Goal: Information Seeking & Learning: Check status

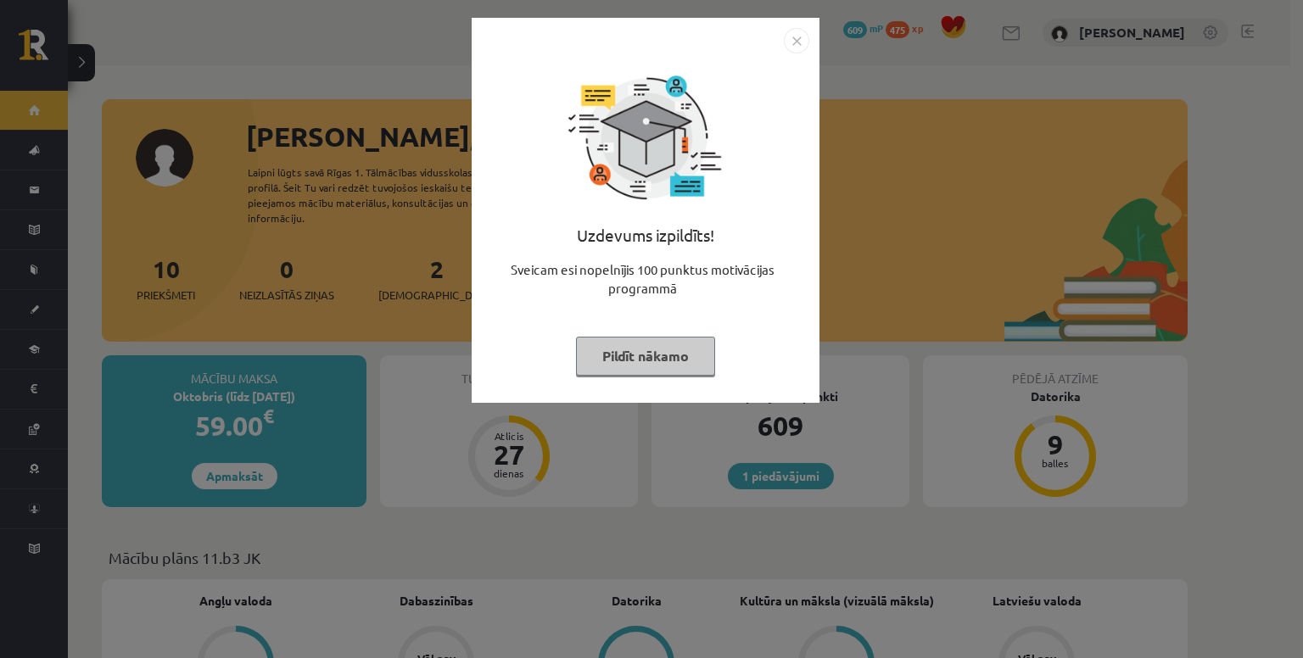
click at [800, 42] on img "Close" at bounding box center [796, 40] width 25 height 25
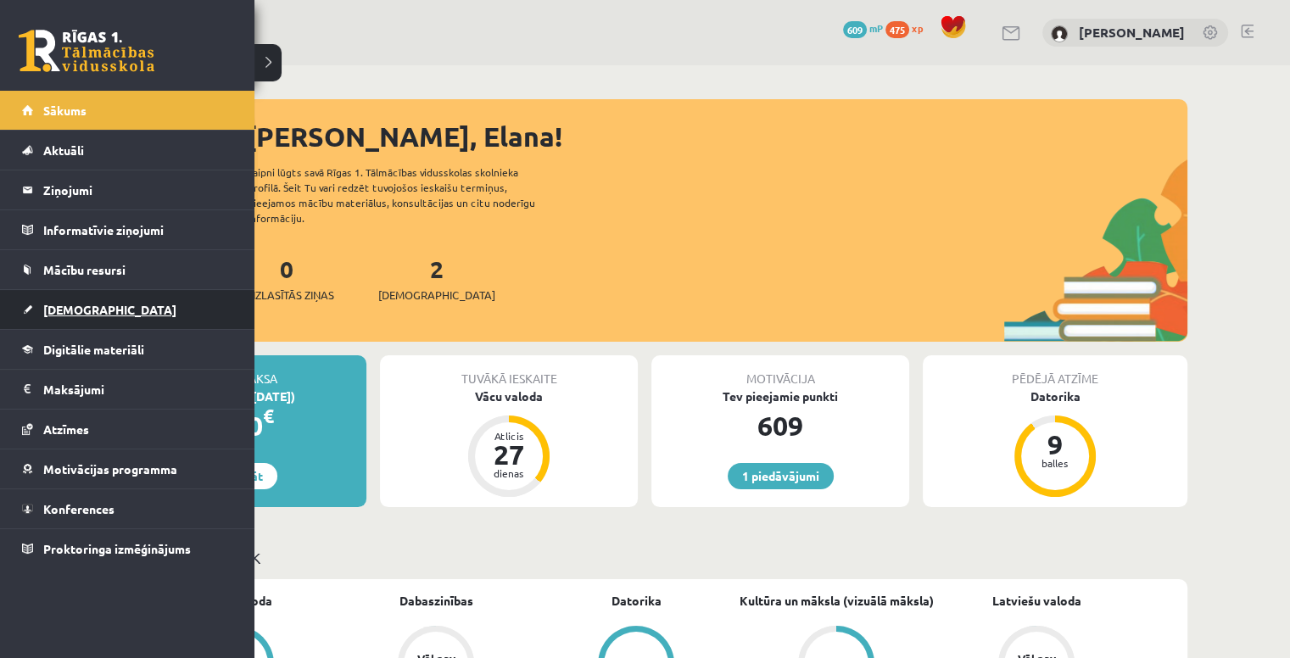
click at [61, 304] on span "[DEMOGRAPHIC_DATA]" at bounding box center [109, 309] width 133 height 15
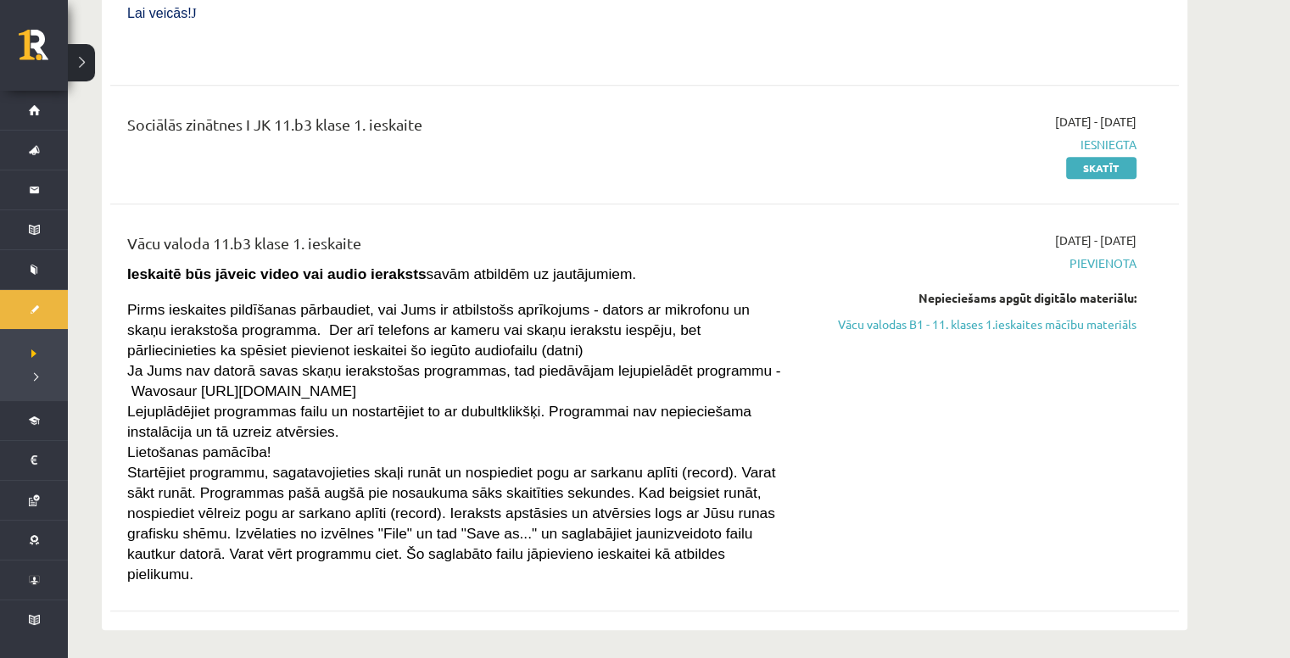
scroll to position [1675, 0]
drag, startPoint x: 129, startPoint y: 202, endPoint x: 543, endPoint y: 506, distance: 513.7
click at [543, 506] on div "Vācu valoda 11.b3 klase 1. ieskaite Ieskaitē būs jāveic video vai audio ierakst…" at bounding box center [458, 408] width 689 height 352
click at [519, 465] on span "Startējiet programmu, sagatavojieties skaļi runāt un nospiediet pogu ar sarkanu…" at bounding box center [451, 524] width 648 height 119
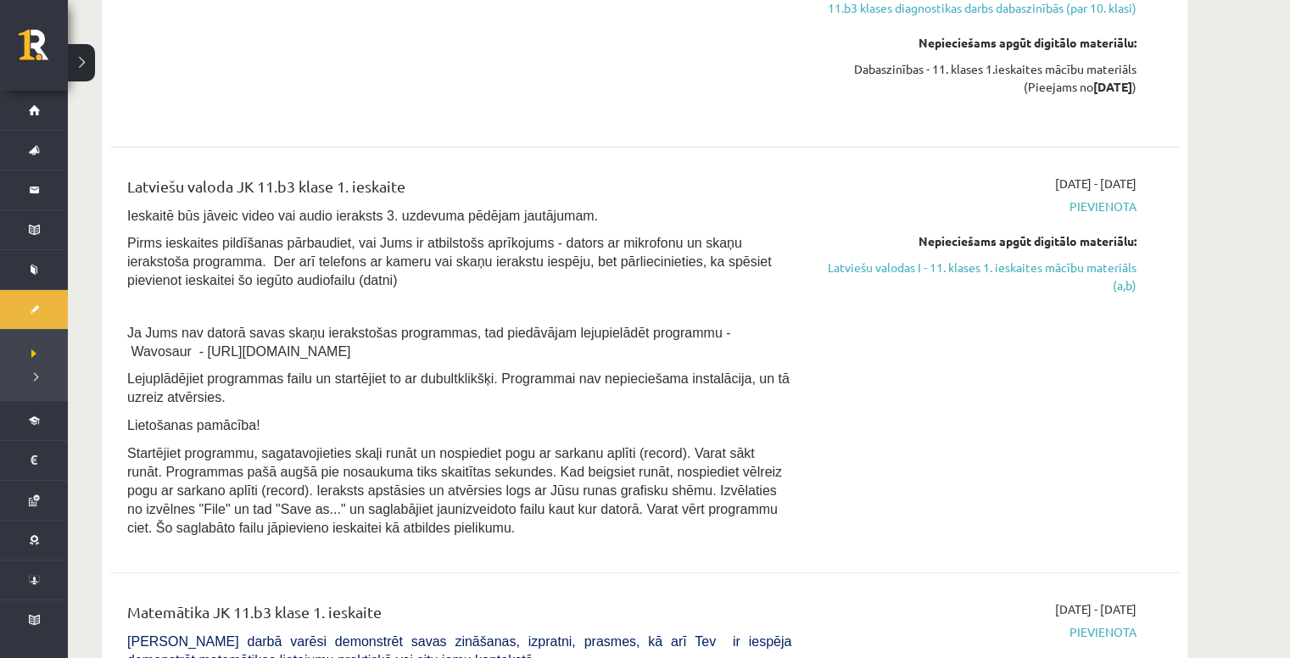
scroll to position [566, 0]
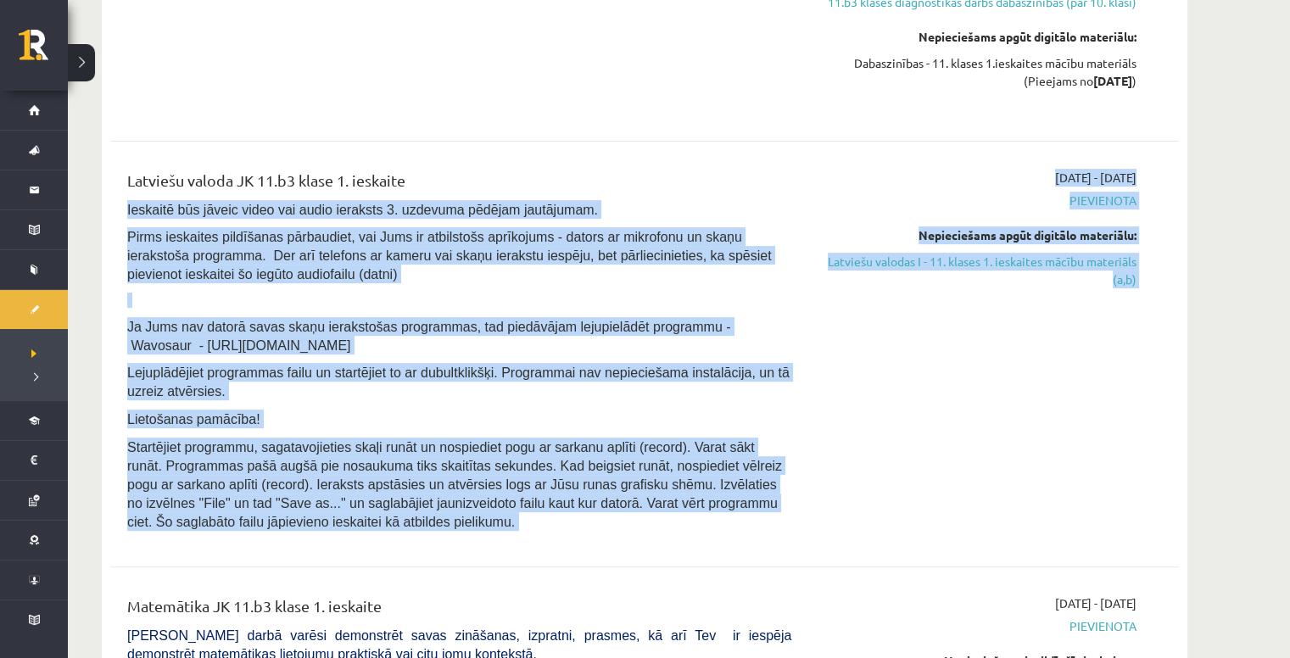
drag, startPoint x: 128, startPoint y: 204, endPoint x: 814, endPoint y: 504, distance: 748.5
click at [814, 504] on div "Latviešu valoda JK 11.b3 klase 1. ieskaite Ieskaitē būs jāveic video vai audio …" at bounding box center [631, 354] width 1035 height 371
click at [715, 488] on span "Startējiet programmu, sagatavojieties skaļi runāt un nospiediet pogu ar sarkanu…" at bounding box center [454, 484] width 655 height 89
drag, startPoint x: 126, startPoint y: 209, endPoint x: 834, endPoint y: 491, distance: 763.1
click at [834, 491] on div "Latviešu valoda JK 11.b3 klase 1. ieskaite Ieskaitē būs jāveic video vai audio …" at bounding box center [631, 354] width 1035 height 371
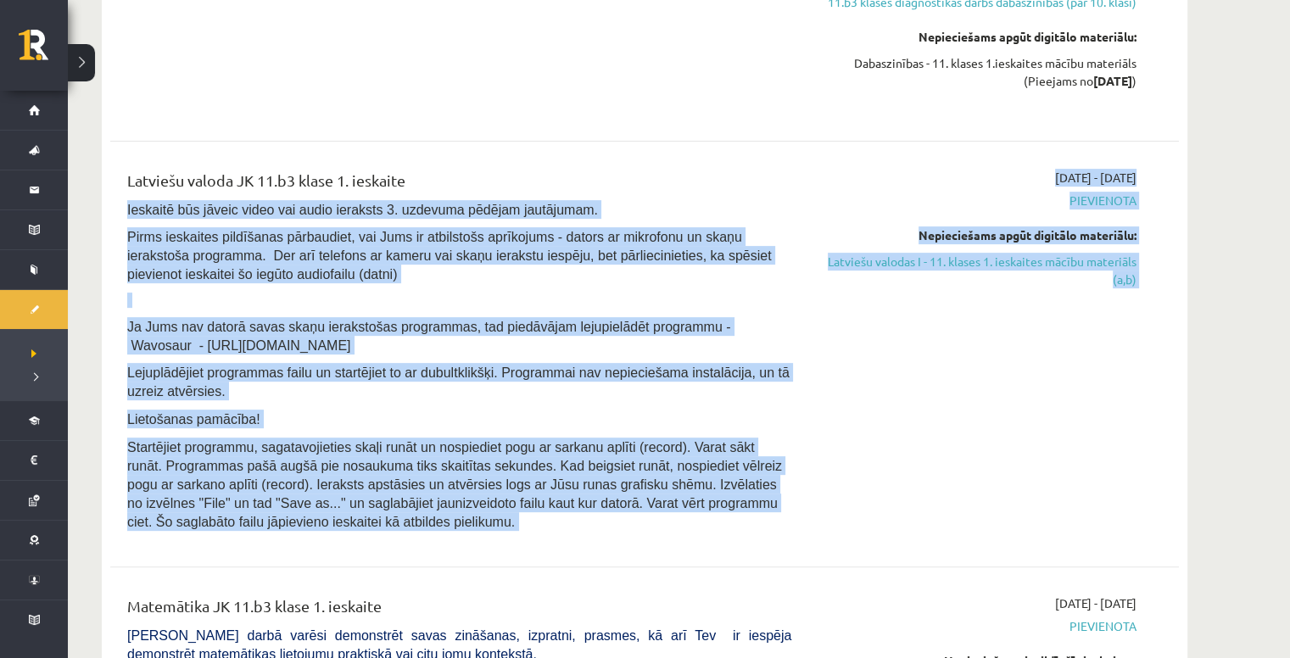
click at [627, 472] on p "Startējiet programmu, sagatavojieties skaļi runāt un nospiediet pogu ar sarkanu…" at bounding box center [459, 484] width 664 height 93
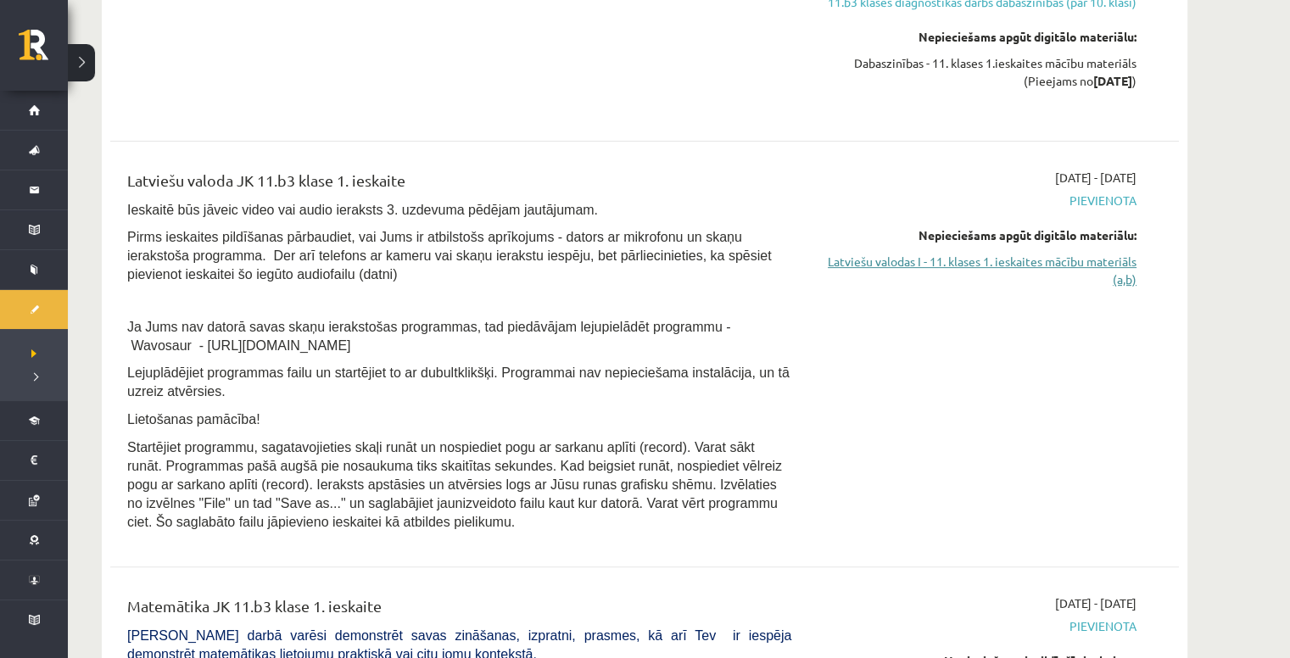
click at [916, 259] on link "Latviešu valodas I - 11. klases 1. ieskaites mācību materiāls (a,b)" at bounding box center [977, 271] width 320 height 36
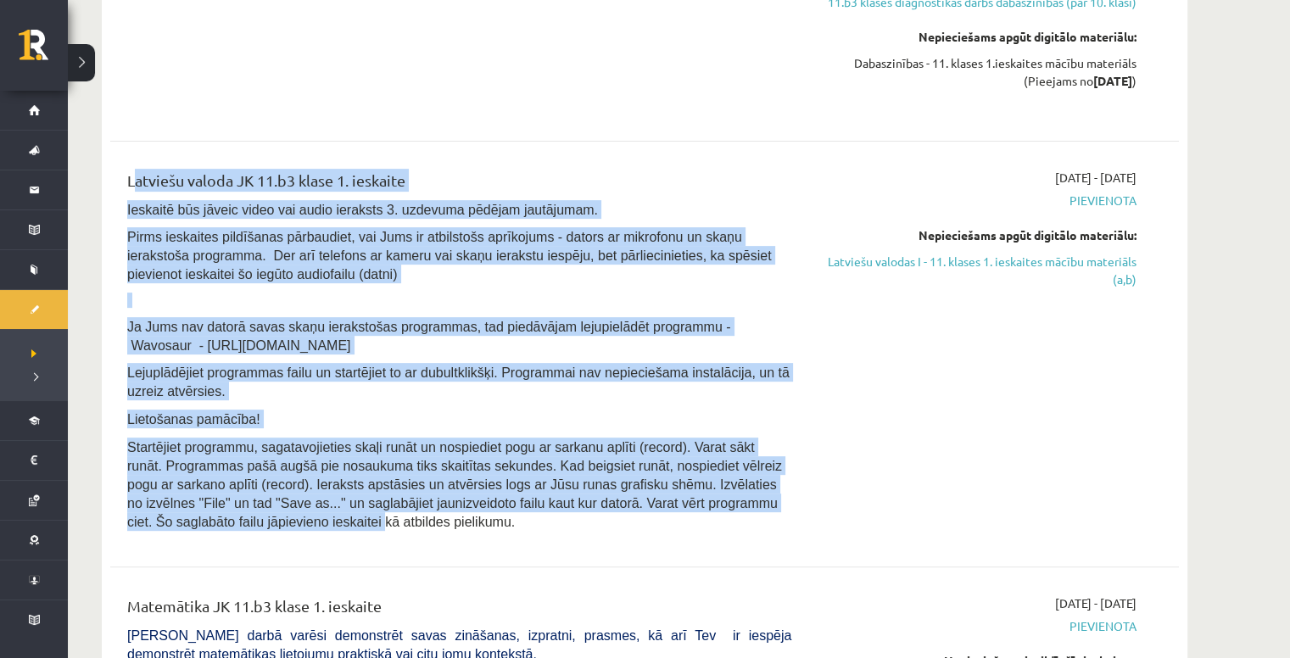
drag, startPoint x: 798, startPoint y: 500, endPoint x: 126, endPoint y: 176, distance: 746.8
click at [126, 176] on div "Latviešu valoda JK 11.b3 klase 1. ieskaite Ieskaitē būs jāveic video vai audio …" at bounding box center [458, 354] width 689 height 371
click at [200, 231] on span "Pirms ieskaites pildīšanas pārbaudiet, vai Jums ir atbilstošs aprīkojums - dato…" at bounding box center [449, 256] width 644 height 52
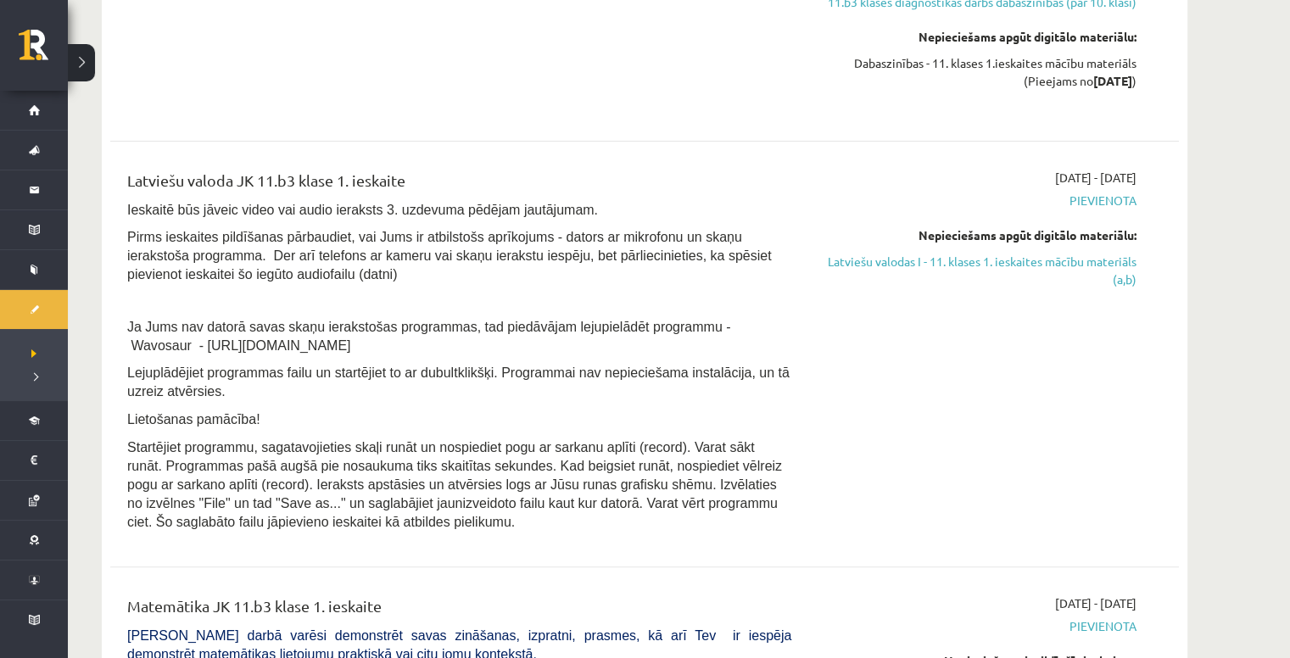
drag, startPoint x: 129, startPoint y: 181, endPoint x: 360, endPoint y: 522, distance: 412.8
click at [360, 522] on div "Latviešu valoda JK 11.b3 klase 1. ieskaite Ieskaitē būs jāveic video vai audio …" at bounding box center [458, 354] width 689 height 371
click at [376, 483] on span "Startējiet programmu, sagatavojieties skaļi runāt un nospiediet pogu ar sarkanu…" at bounding box center [454, 484] width 655 height 89
drag, startPoint x: 126, startPoint y: 175, endPoint x: 353, endPoint y: 521, distance: 413.9
click at [353, 521] on div "Latviešu valoda JK 11.b3 klase 1. ieskaite Ieskaitē būs jāveic video vai audio …" at bounding box center [458, 354] width 689 height 371
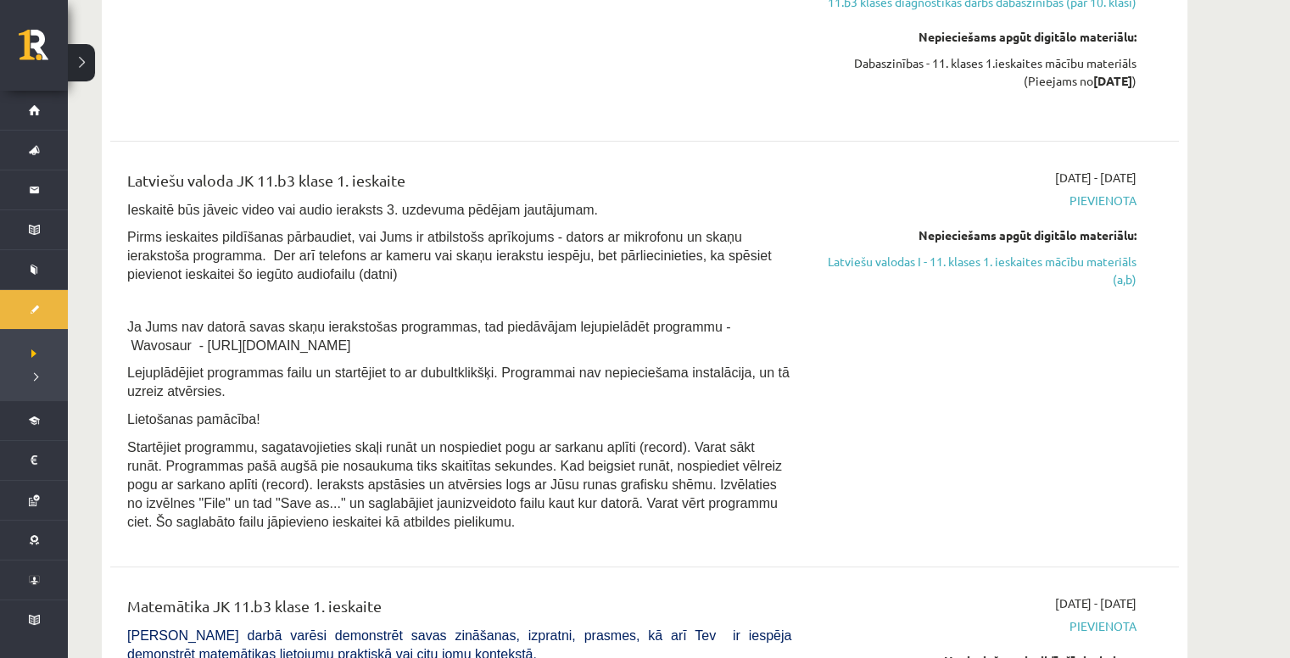
click at [360, 471] on span "Startējiet programmu, sagatavojieties skaļi runāt un nospiediet pogu ar sarkanu…" at bounding box center [454, 484] width 655 height 89
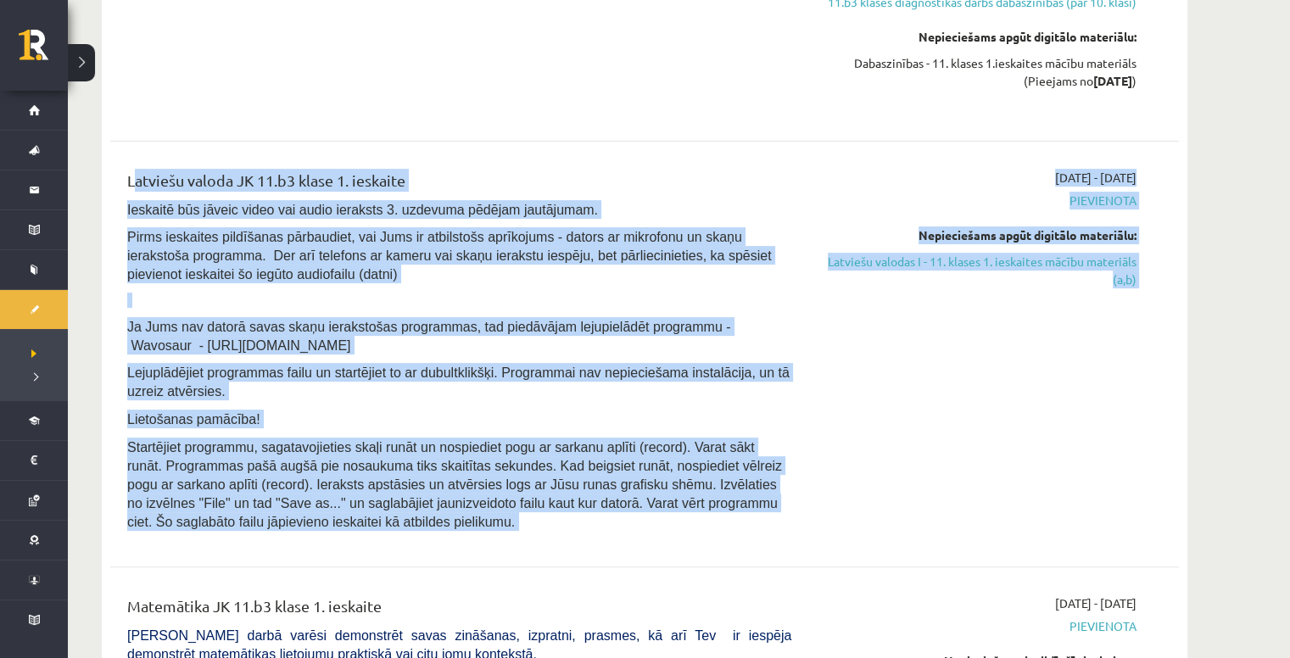
drag, startPoint x: 129, startPoint y: 177, endPoint x: 357, endPoint y: 567, distance: 451.9
click at [387, 473] on span "Startējiet programmu, sagatavojieties skaļi runāt un nospiediet pogu ar sarkanu…" at bounding box center [454, 484] width 655 height 89
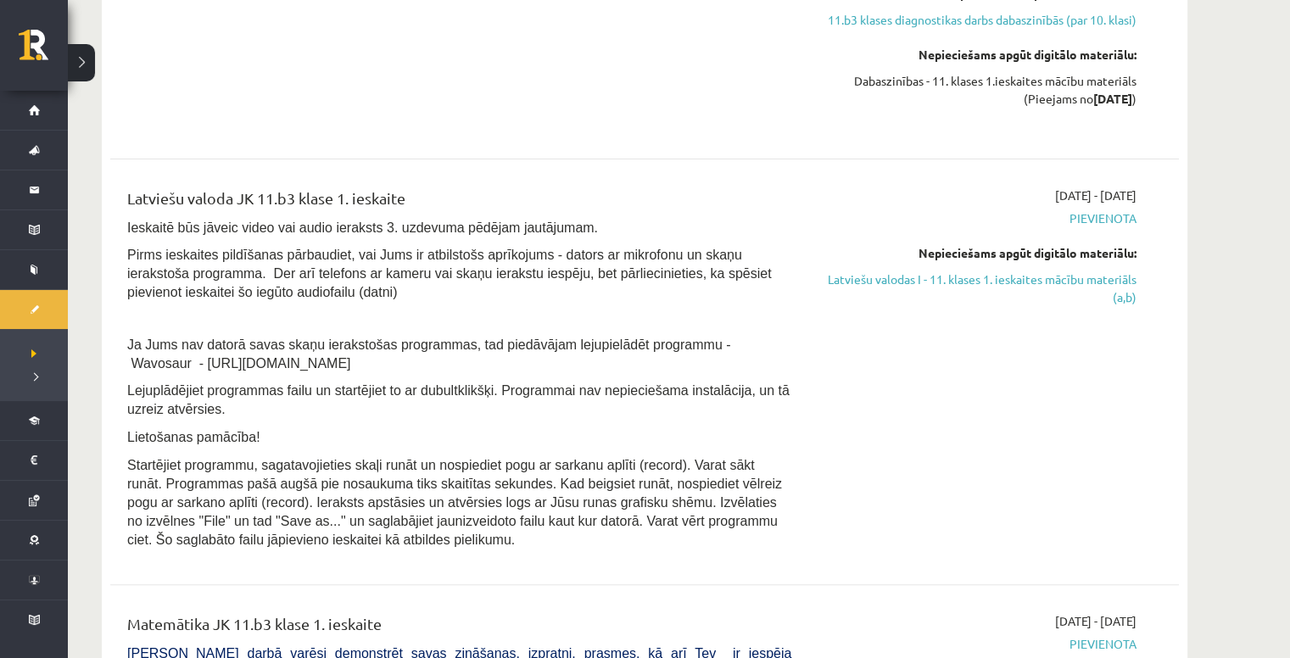
scroll to position [617, 0]
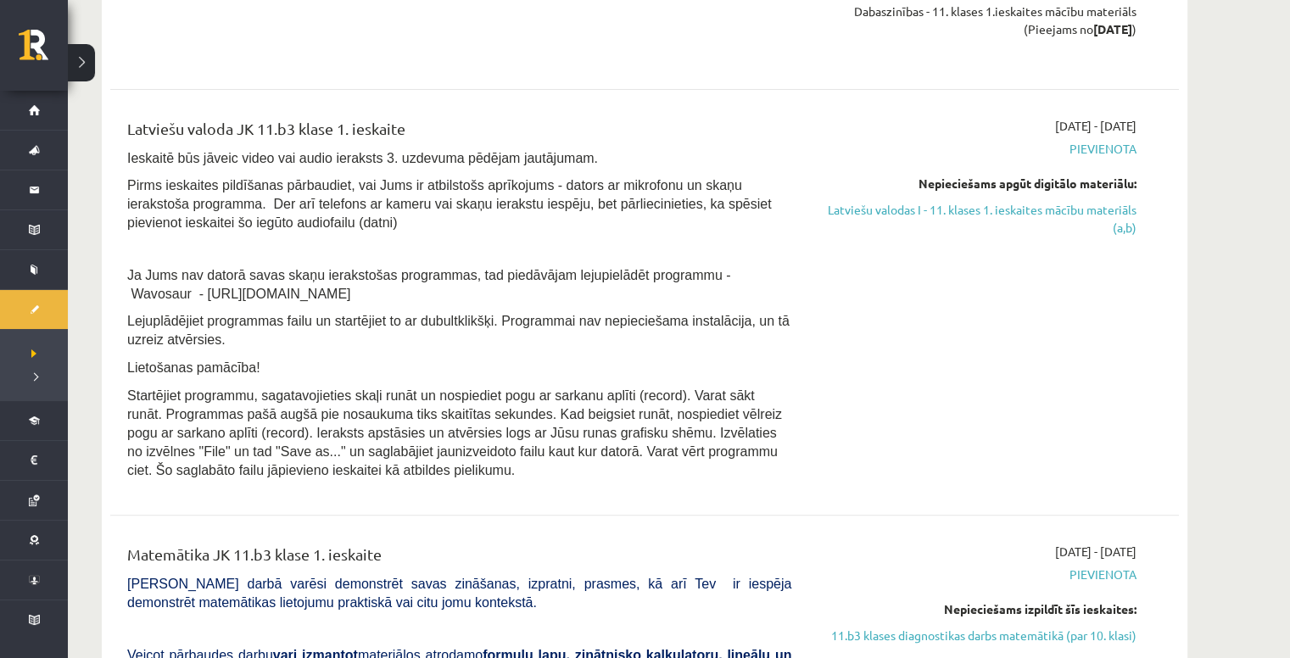
drag, startPoint x: 255, startPoint y: 470, endPoint x: 109, endPoint y: 98, distance: 399.3
click at [109, 98] on div "2025-10-31 11.b3 klases diagnostikas darbs dabaszinībās (par 10. klasi) 2025-10…" at bounding box center [644, 619] width 1085 height 2139
click at [293, 285] on p "Ja Jums nav datorā savas skaņu ierakstošas programmas, tad piedāvājam lejupielā…" at bounding box center [459, 283] width 664 height 37
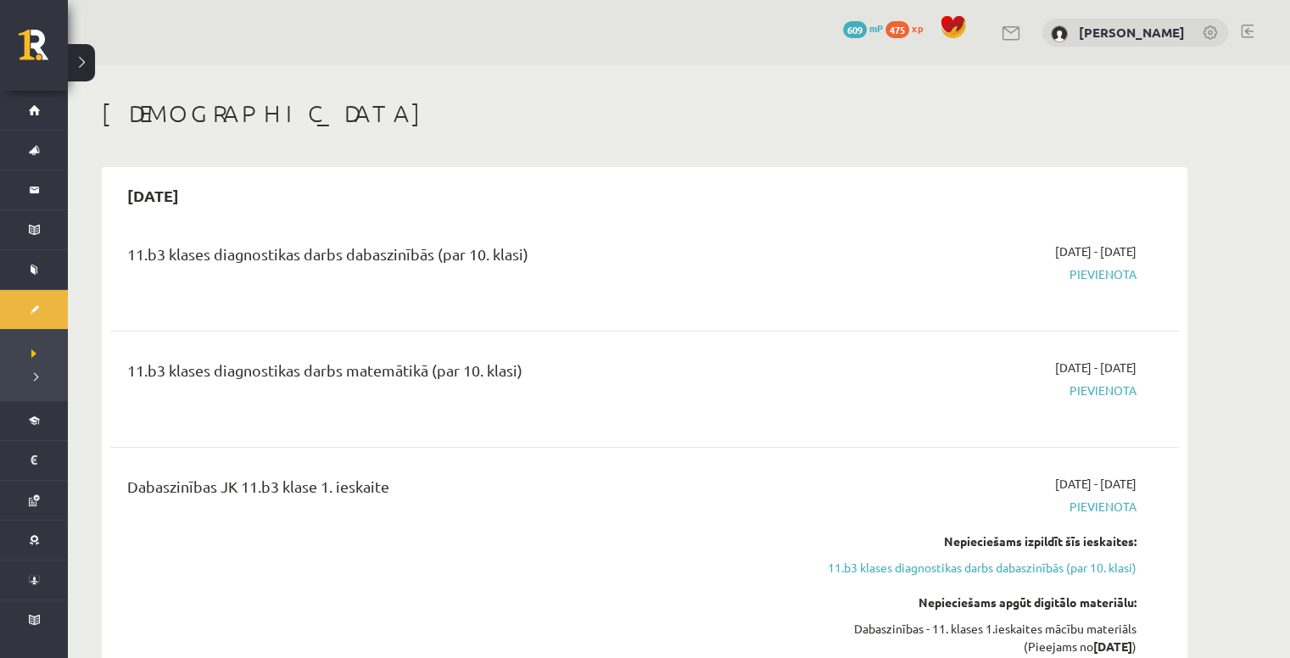
scroll to position [0, 0]
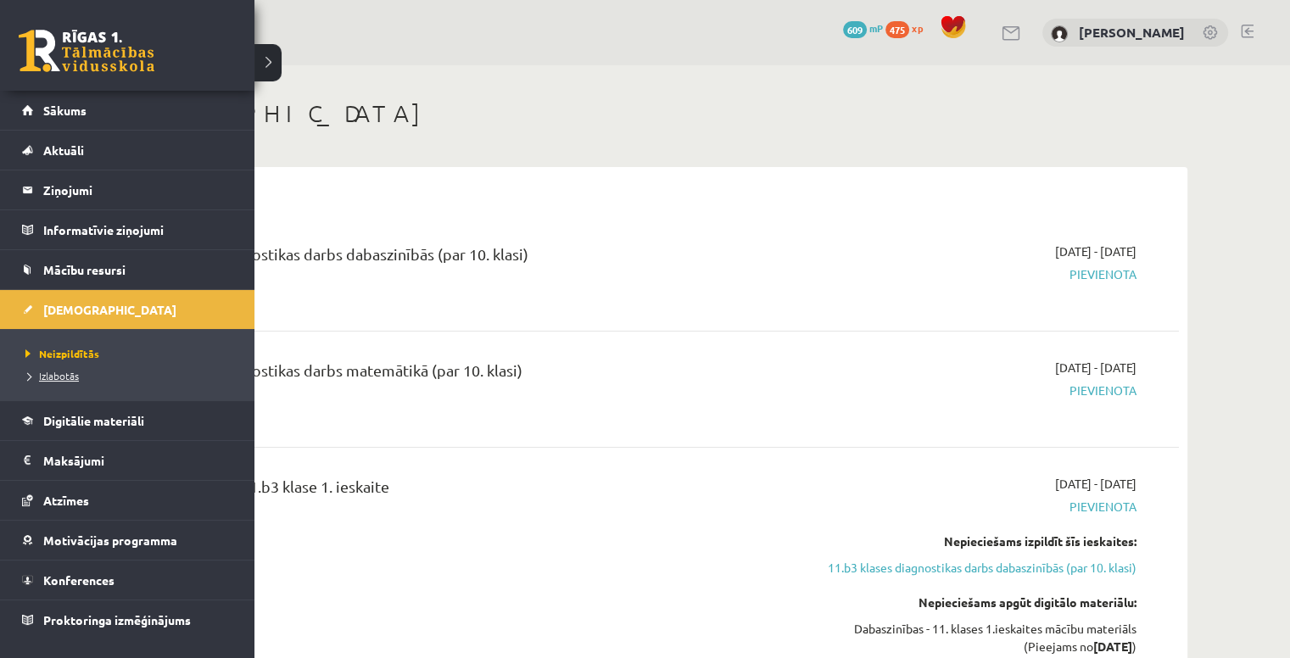
click at [55, 377] on span "Izlabotās" at bounding box center [50, 376] width 58 height 14
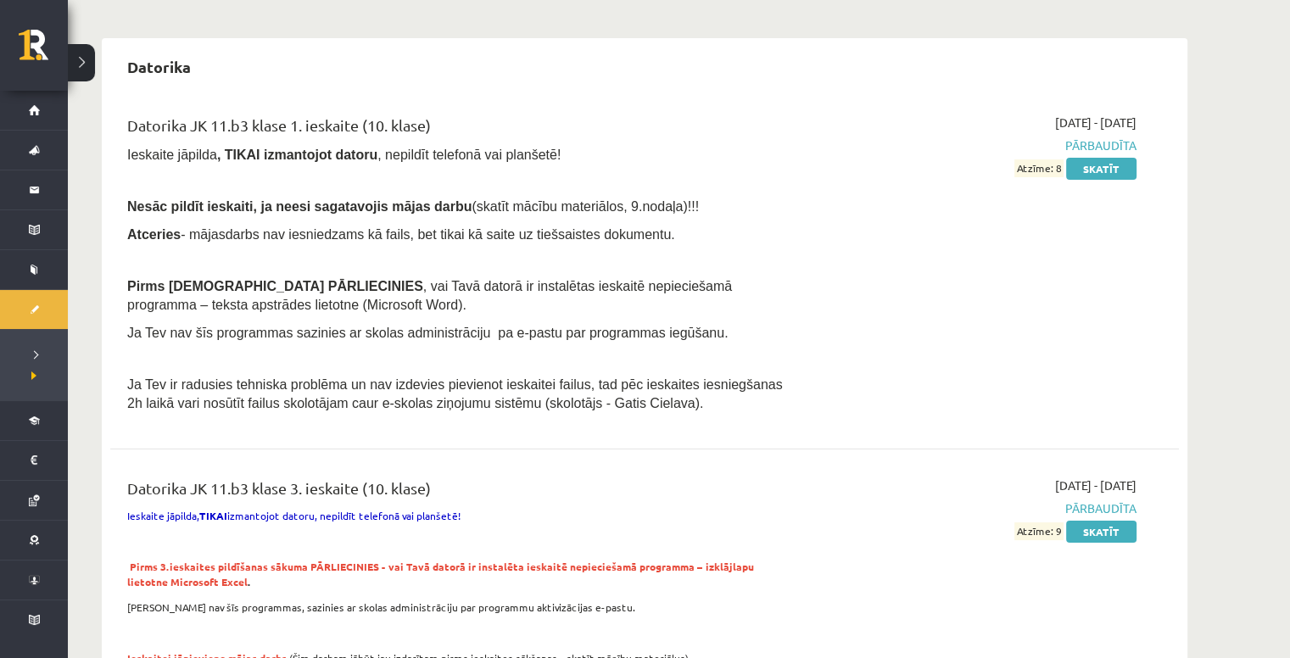
scroll to position [126, 0]
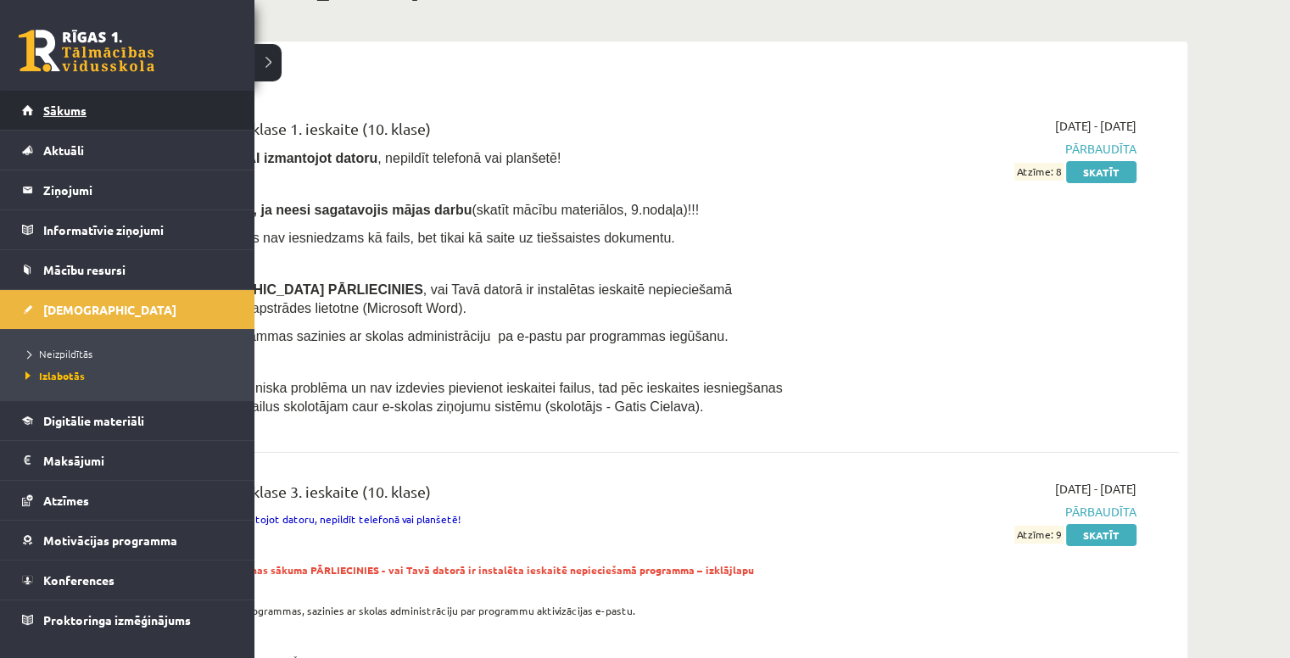
click at [34, 114] on link "Sākums" at bounding box center [127, 110] width 211 height 39
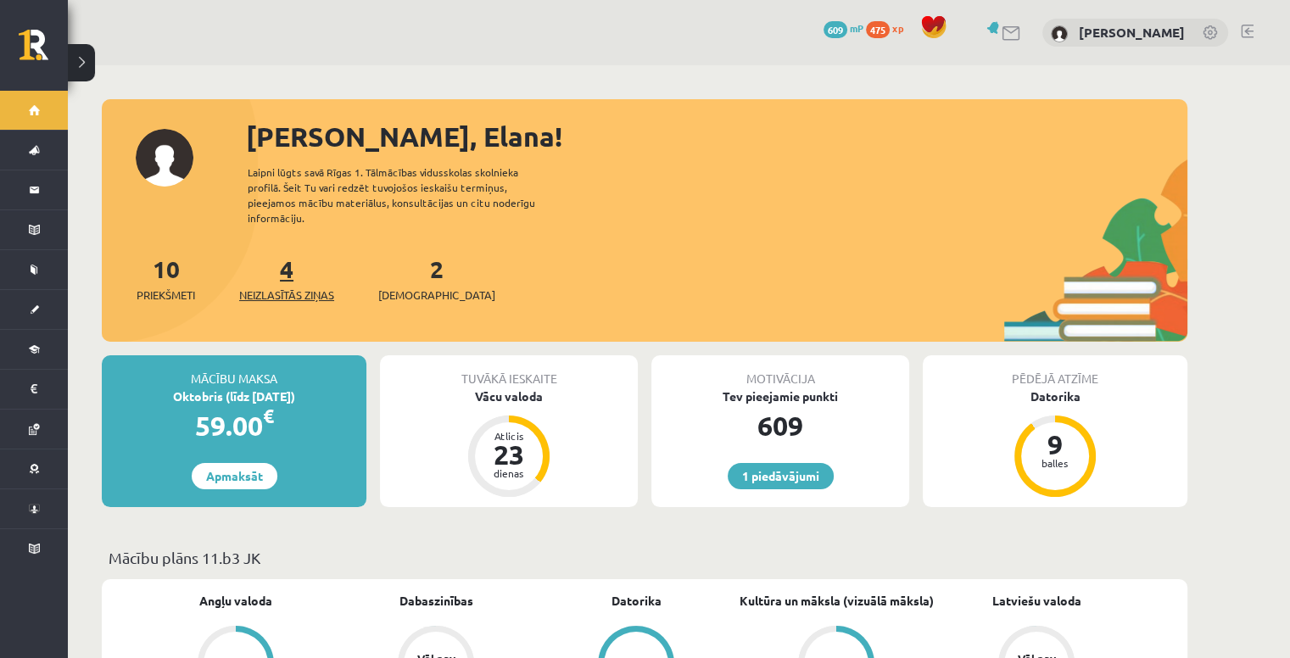
click at [287, 254] on link "4 Neizlasītās ziņas" at bounding box center [286, 279] width 95 height 50
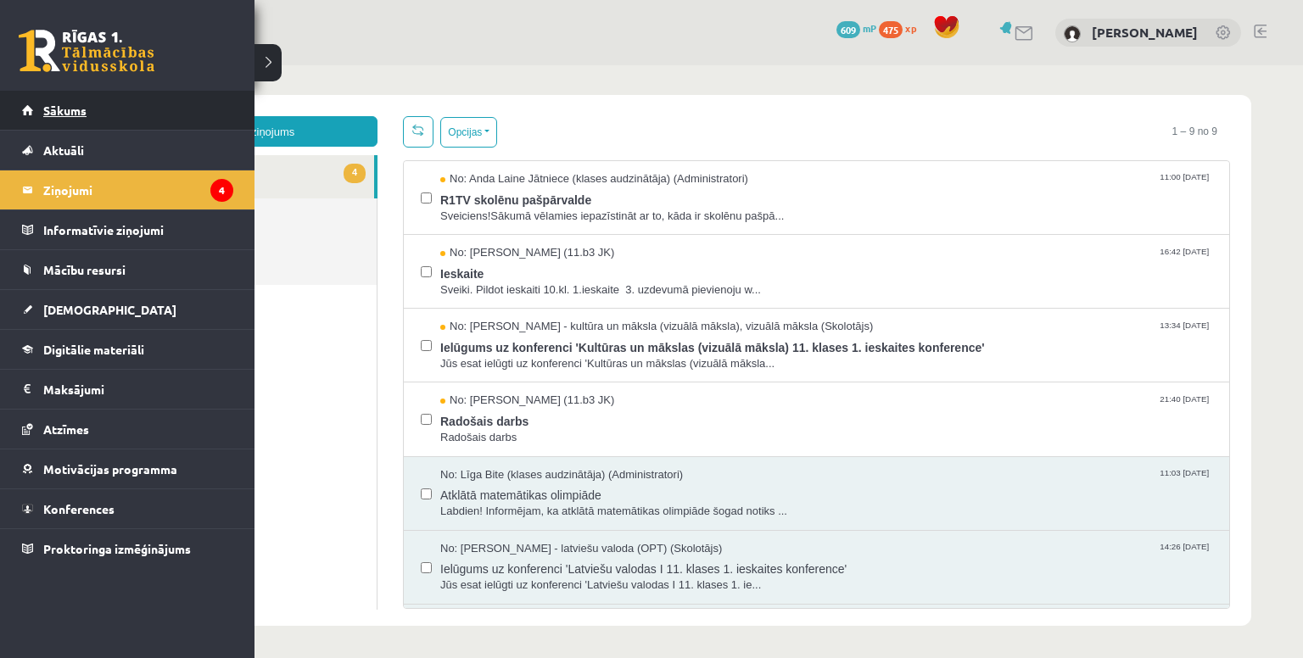
click at [34, 112] on link "Sākums" at bounding box center [127, 110] width 211 height 39
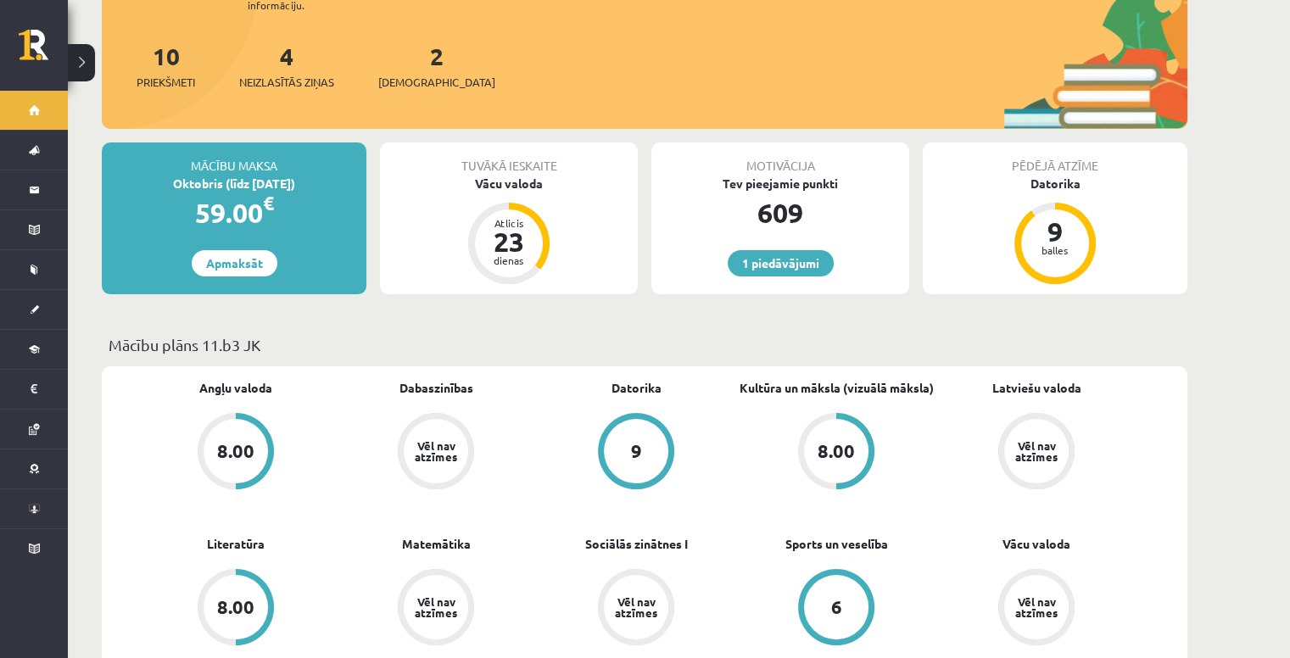
scroll to position [212, 0]
drag, startPoint x: 722, startPoint y: 167, endPoint x: 838, endPoint y: 163, distance: 115.4
click at [838, 176] on div "Tev pieejamie punkti" at bounding box center [780, 185] width 258 height 18
click at [781, 176] on div "Tev pieejamie punkti" at bounding box center [780, 185] width 258 height 18
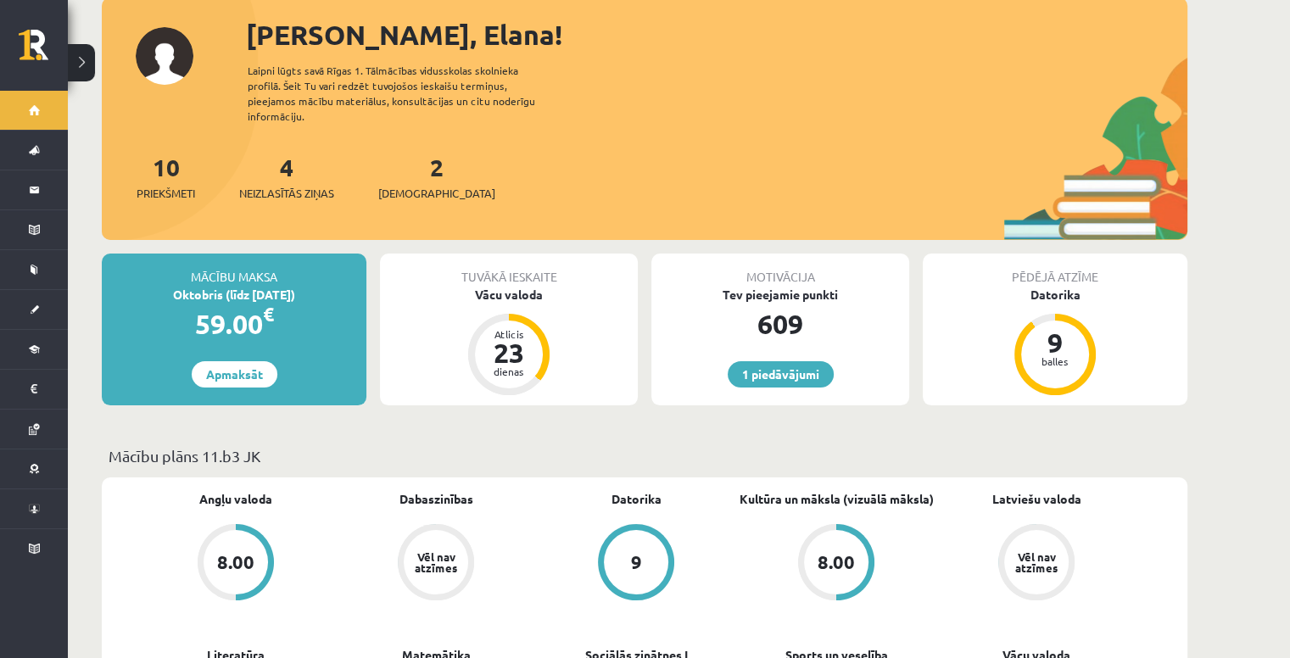
scroll to position [0, 0]
